Goal: Transaction & Acquisition: Purchase product/service

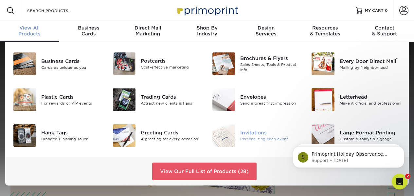
click at [253, 133] on div "Invitations" at bounding box center [270, 132] width 61 height 7
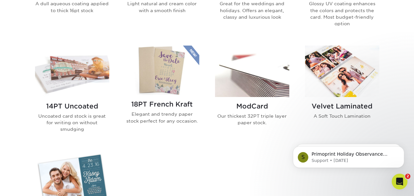
click at [181, 82] on img at bounding box center [162, 69] width 74 height 49
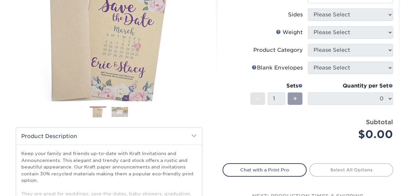
scroll to position [95, 0]
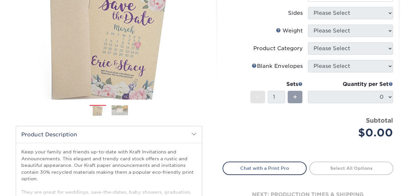
click at [125, 112] on img at bounding box center [120, 110] width 16 height 10
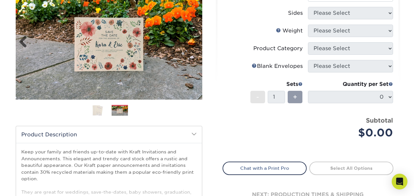
click at [106, 43] on img at bounding box center [109, 42] width 186 height 114
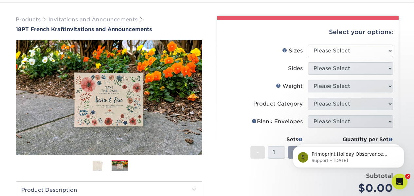
scroll to position [33, 0]
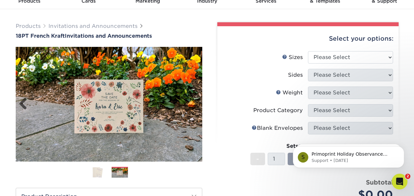
click at [115, 99] on img at bounding box center [109, 104] width 186 height 114
